Goal: Find specific page/section: Find specific page/section

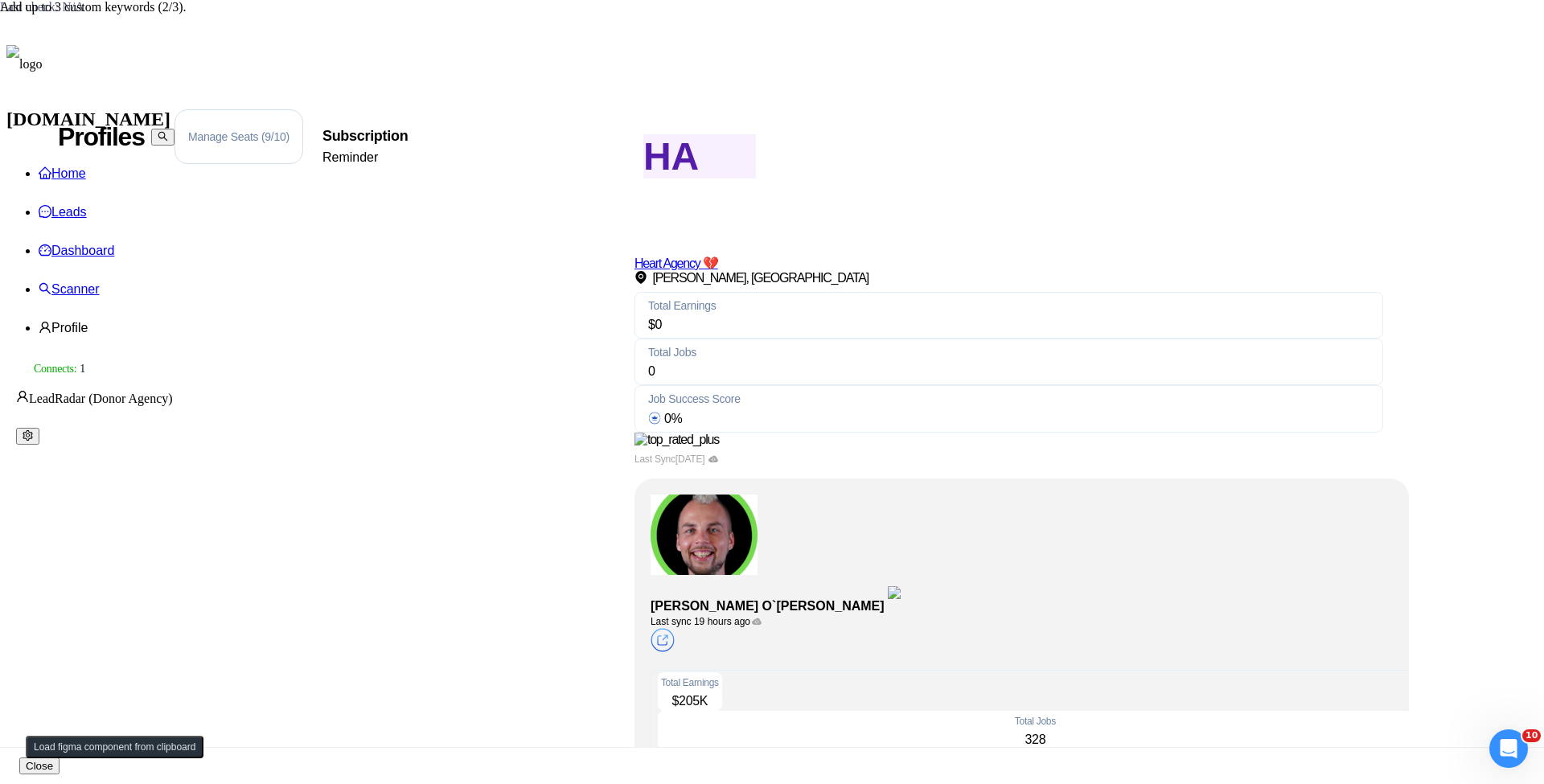
scroll to position [657, 0]
